Goal: Communication & Community: Connect with others

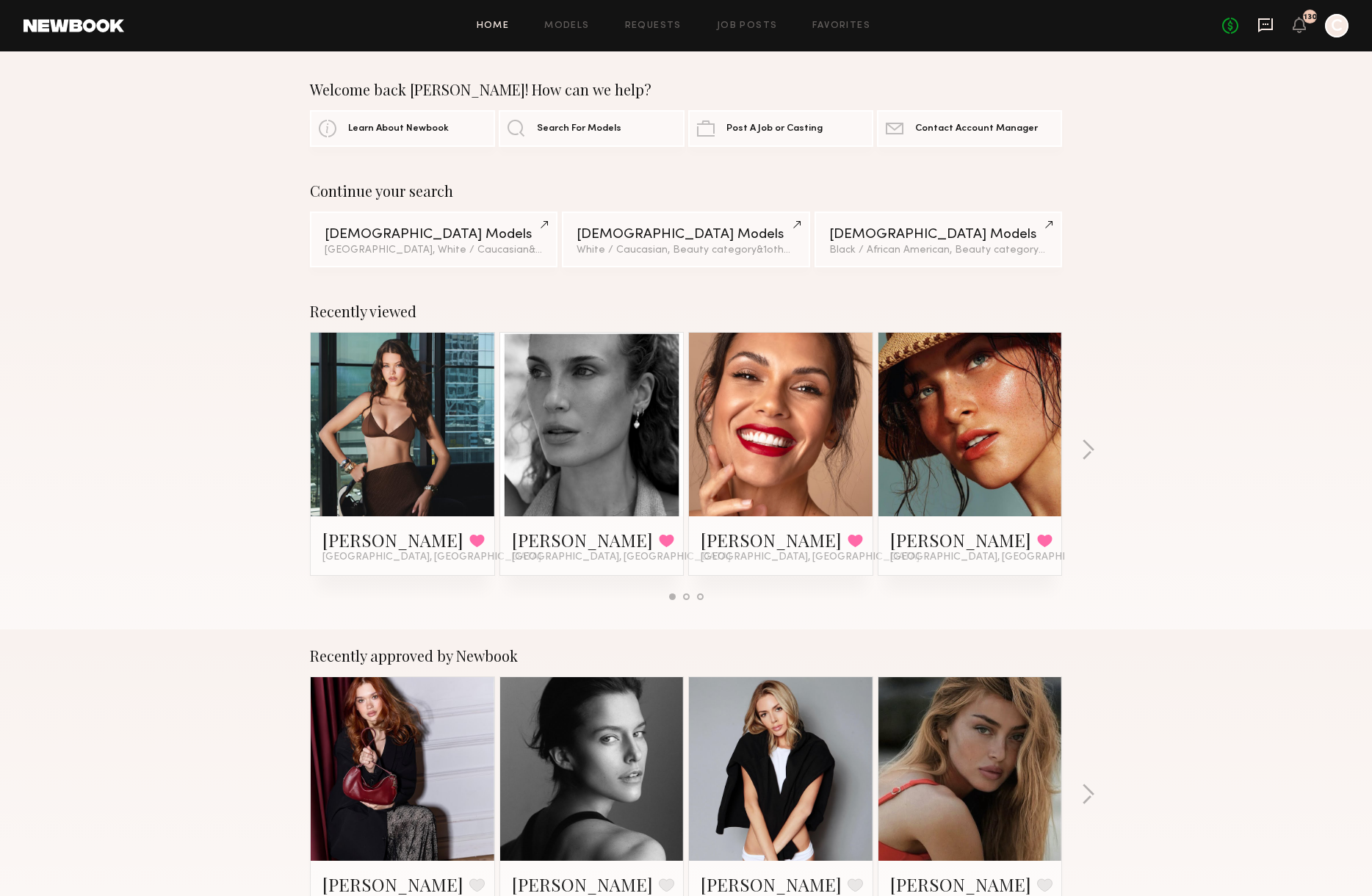
click at [1264, 23] on icon at bounding box center [1265, 24] width 6 height 2
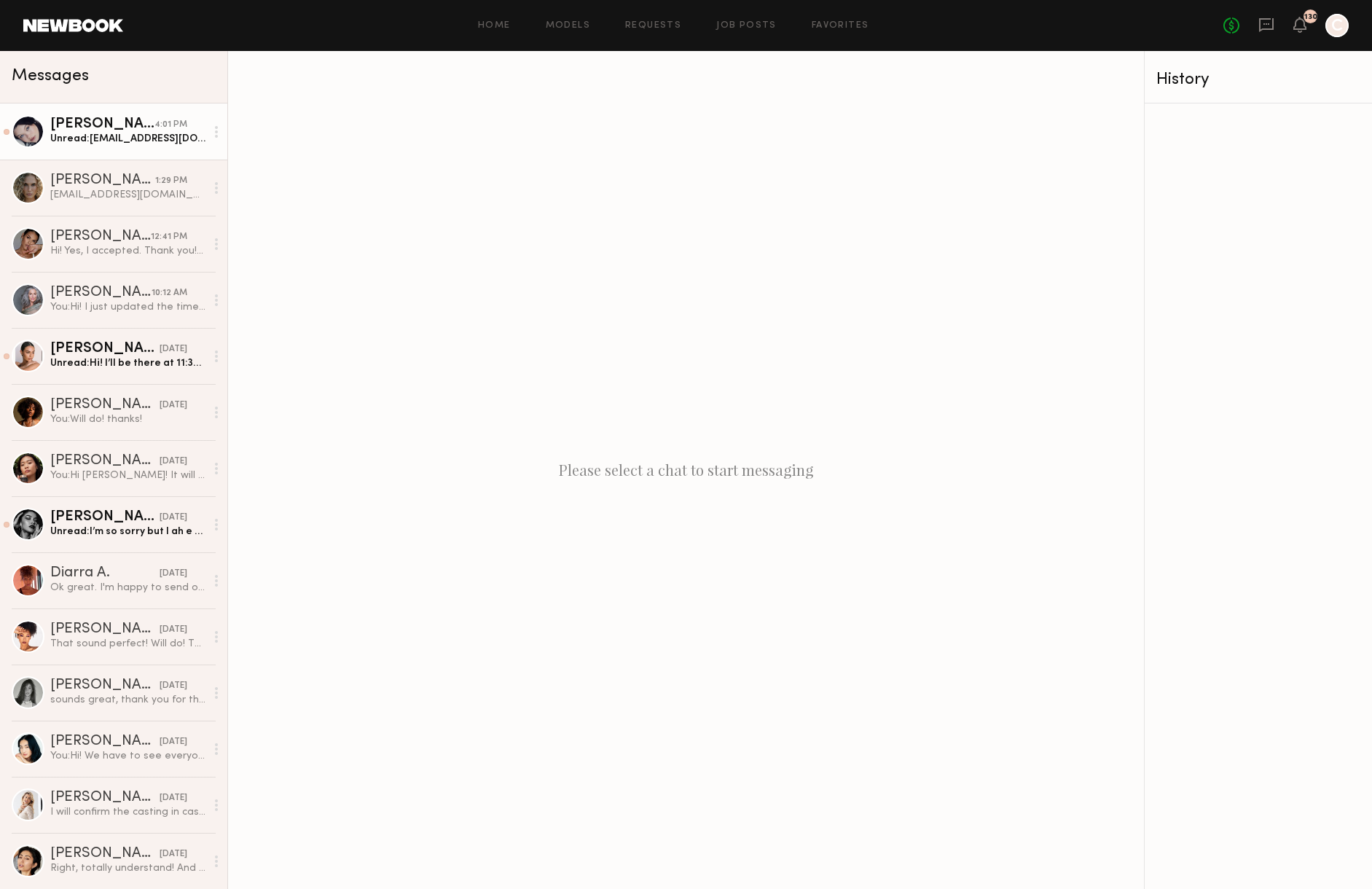
click at [76, 132] on div "[PERSON_NAME]" at bounding box center [102, 125] width 104 height 15
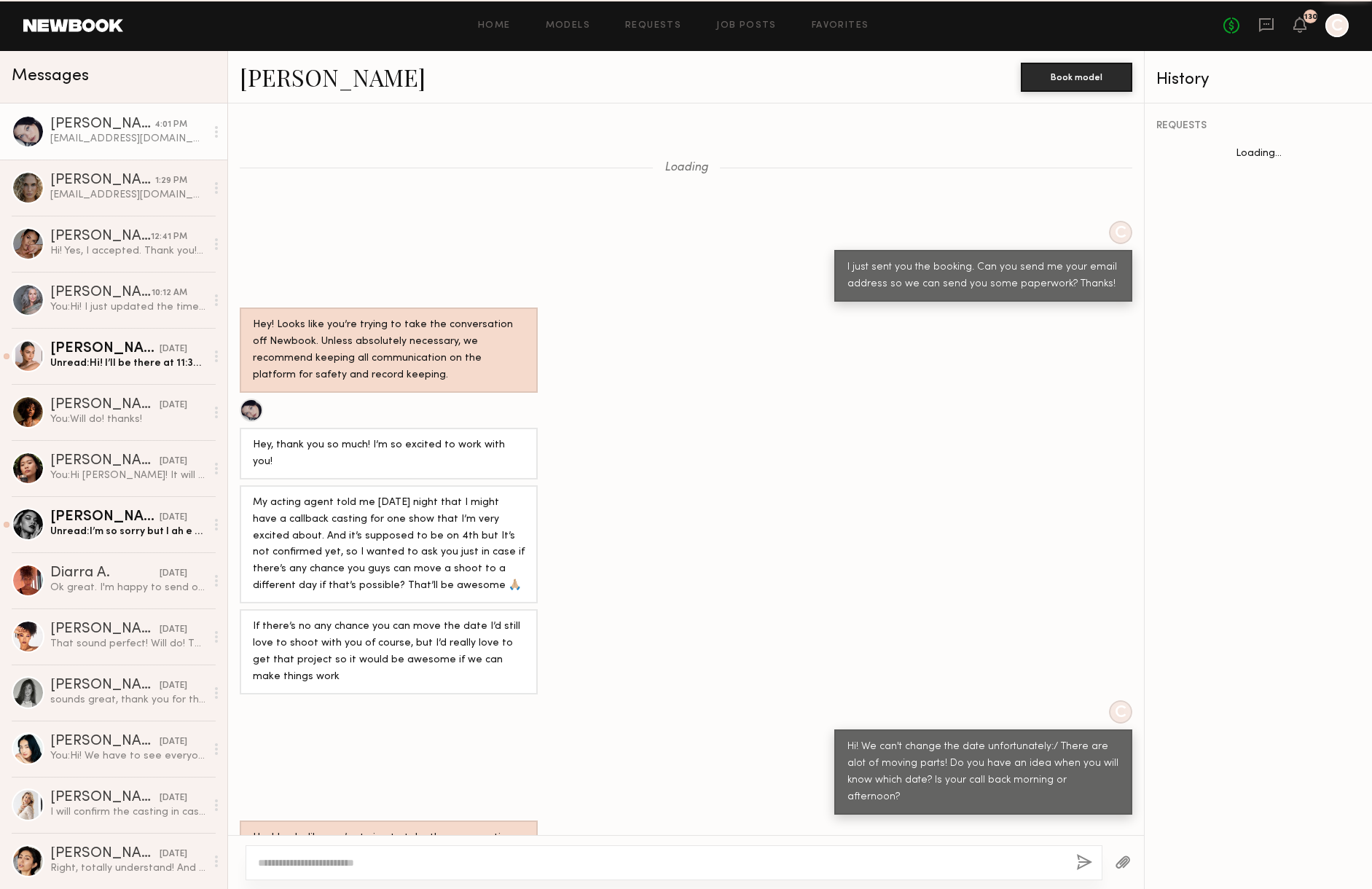
scroll to position [465, 0]
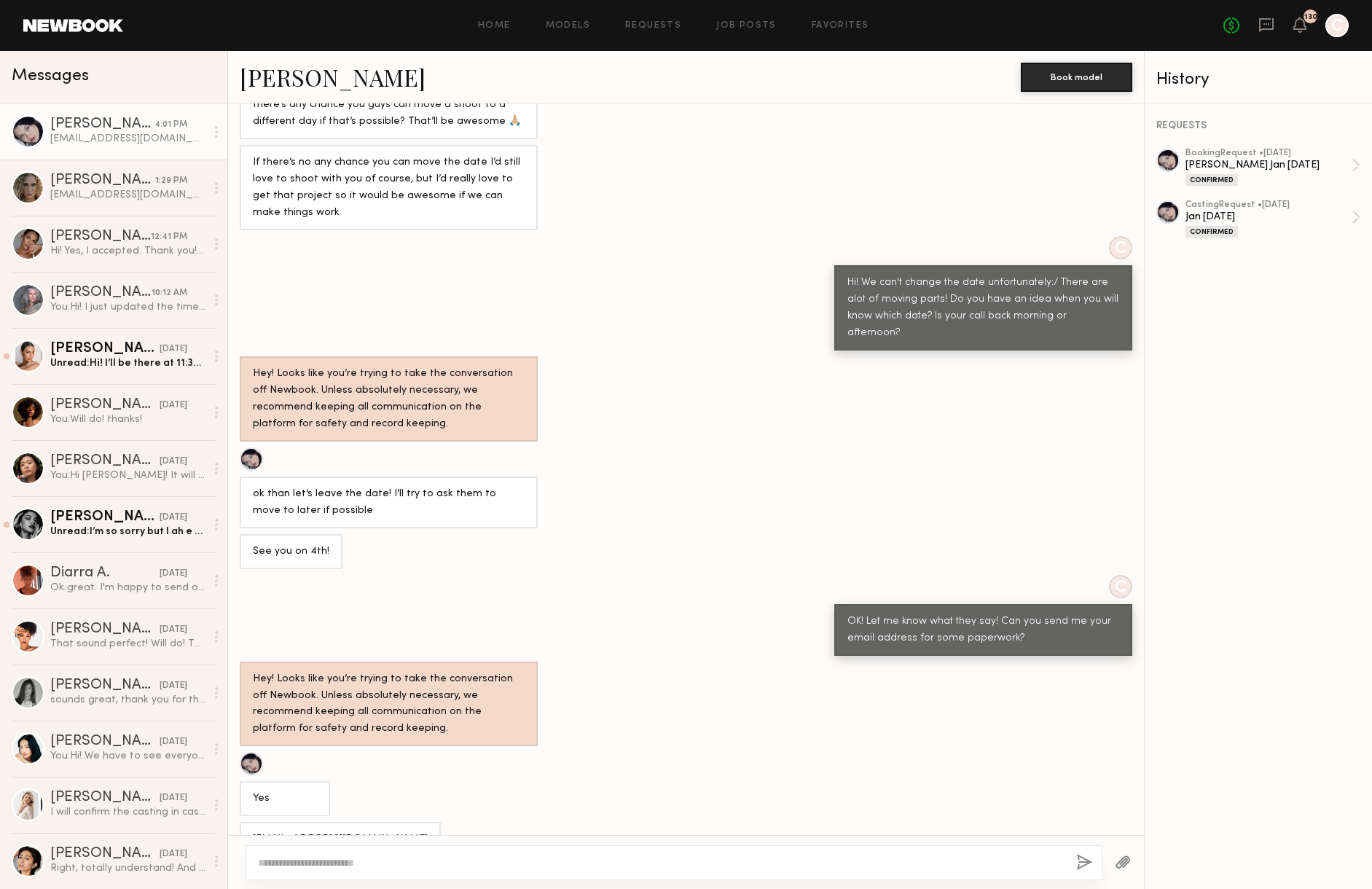
click at [360, 831] on div "[EMAIL_ADDRESS][DOMAIN_NAME]" at bounding box center [340, 840] width 175 height 16
click at [326, 857] on textarea at bounding box center [661, 864] width 806 height 15
type textarea "**********"
click at [1075, 868] on div "**********" at bounding box center [674, 856] width 857 height 49
click at [1080, 858] on button "button" at bounding box center [1084, 864] width 16 height 18
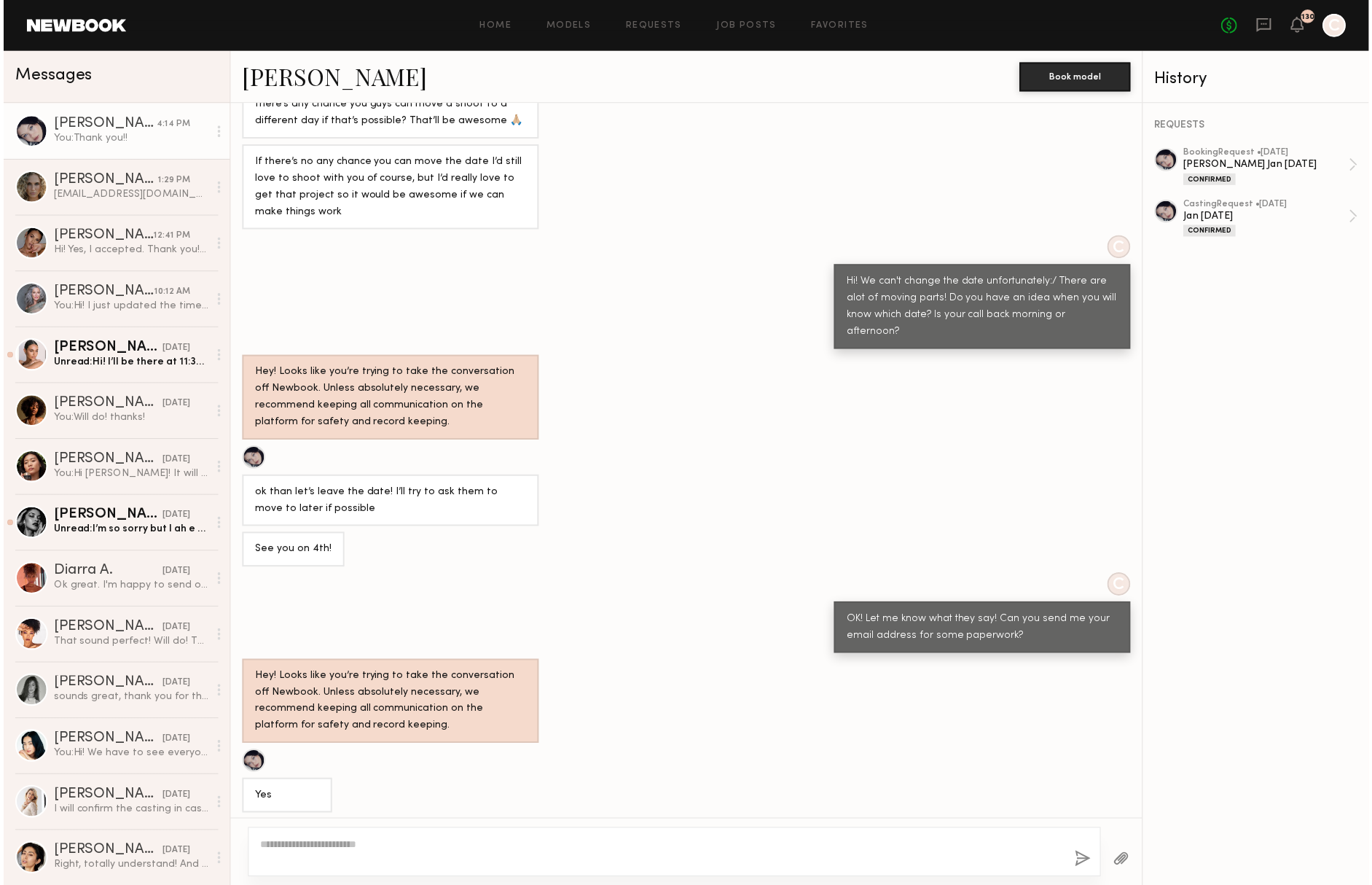
scroll to position [616, 0]
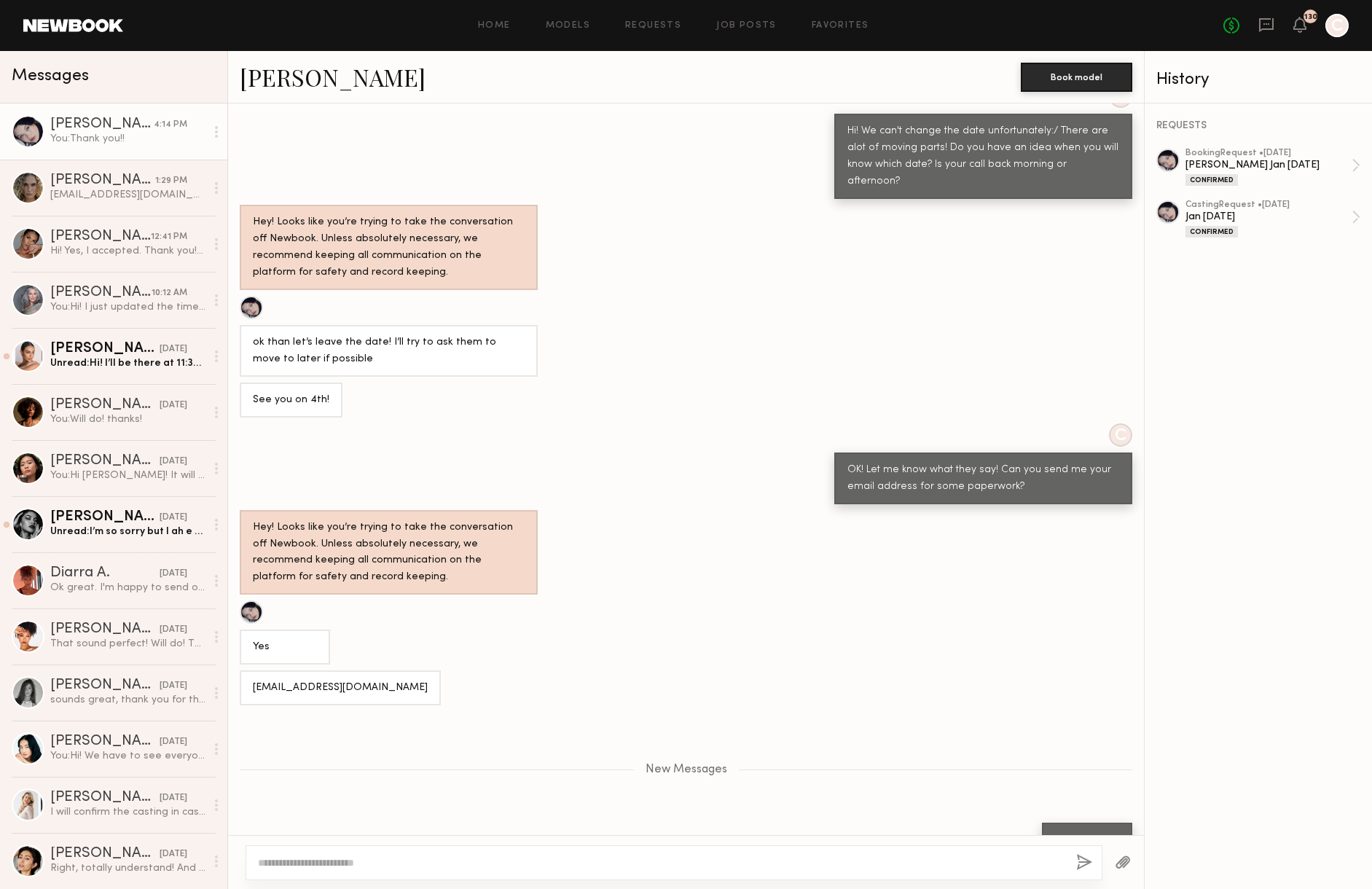
click at [376, 680] on div "[EMAIL_ADDRESS][DOMAIN_NAME]" at bounding box center [340, 688] width 175 height 16
drag, startPoint x: 388, startPoint y: 652, endPoint x: 270, endPoint y: 645, distance: 118.2
click at [270, 671] on div "[EMAIL_ADDRESS][DOMAIN_NAME]" at bounding box center [340, 688] width 201 height 35
copy div "[EMAIL_ADDRESS][DOMAIN_NAME]"
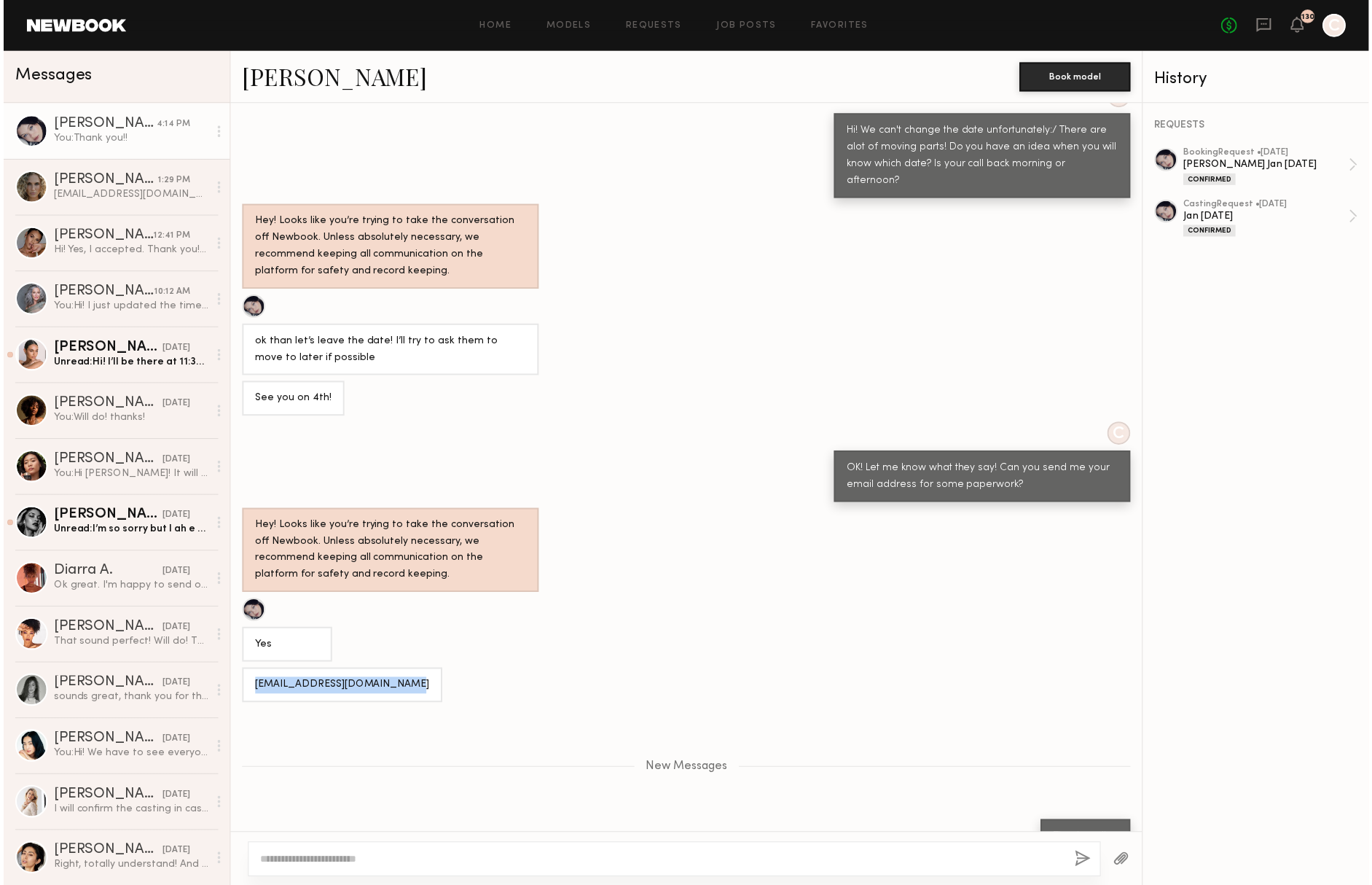
scroll to position [620, 0]
